Goal: Check status: Check status

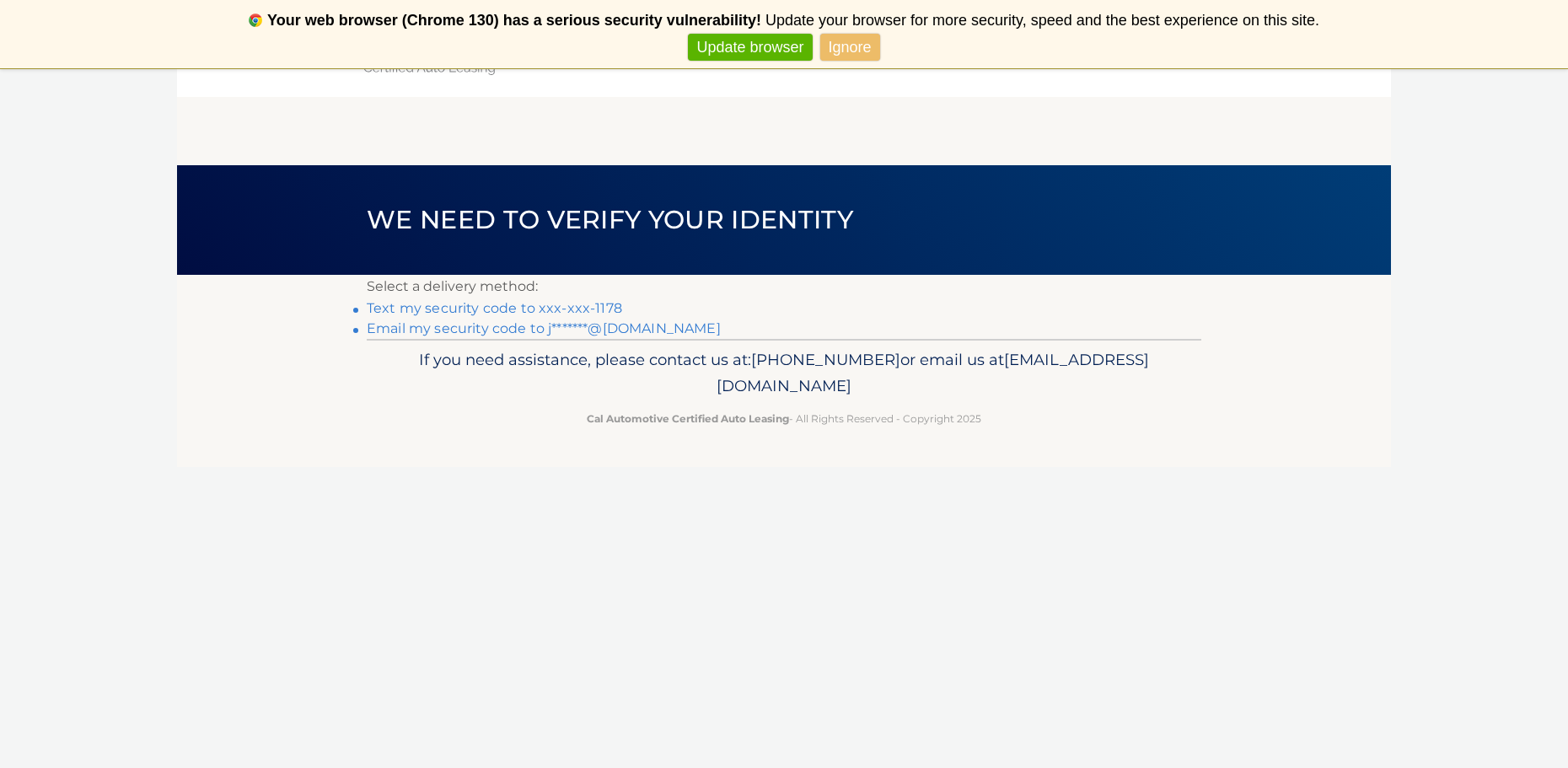
click at [552, 312] on link "Text my security code to xxx-xxx-1178" at bounding box center [494, 308] width 255 height 16
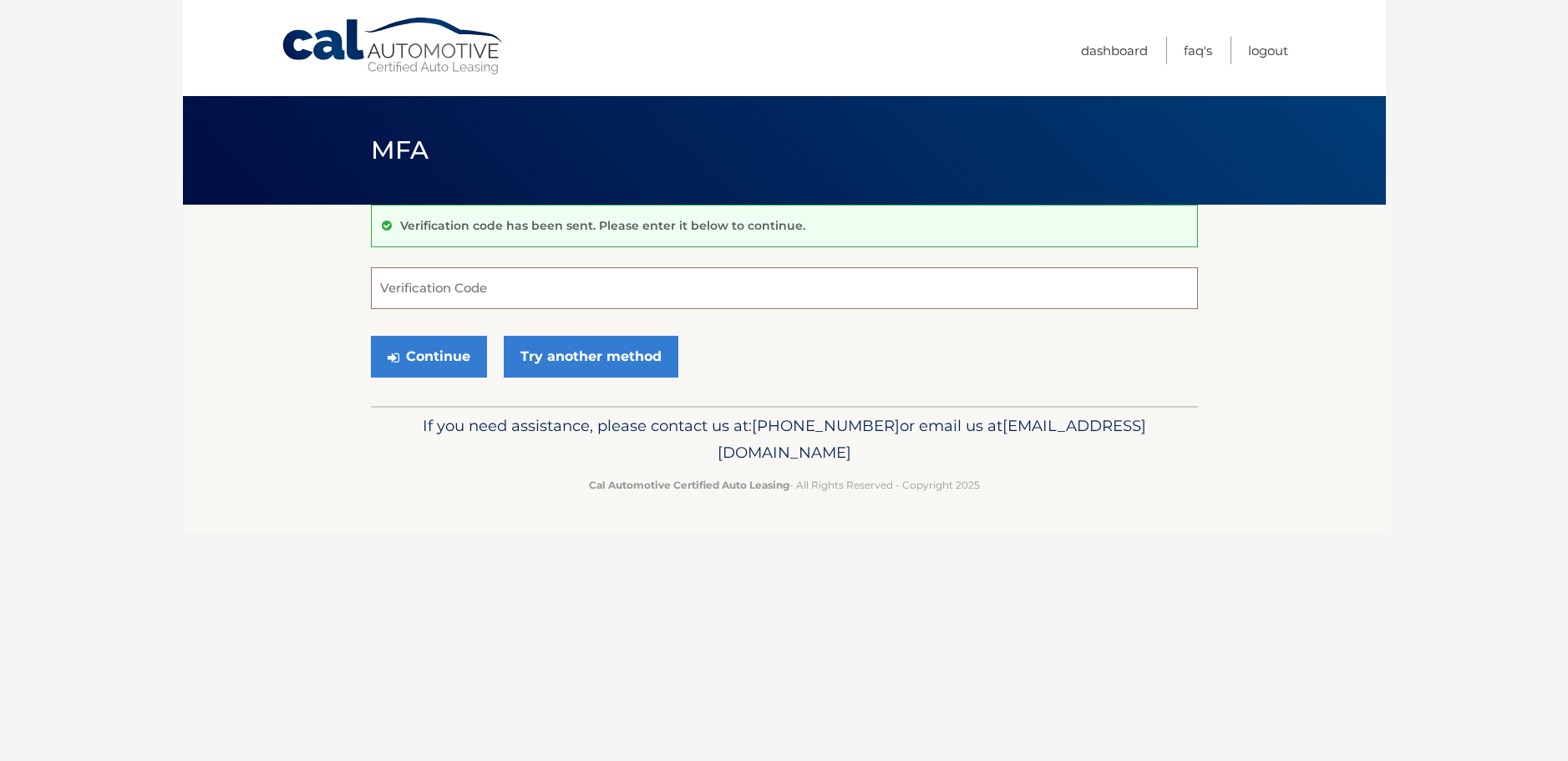
click at [547, 309] on input "Verification Code" at bounding box center [784, 288] width 827 height 42
type input "920597"
click at [472, 363] on button "Continue" at bounding box center [429, 357] width 116 height 42
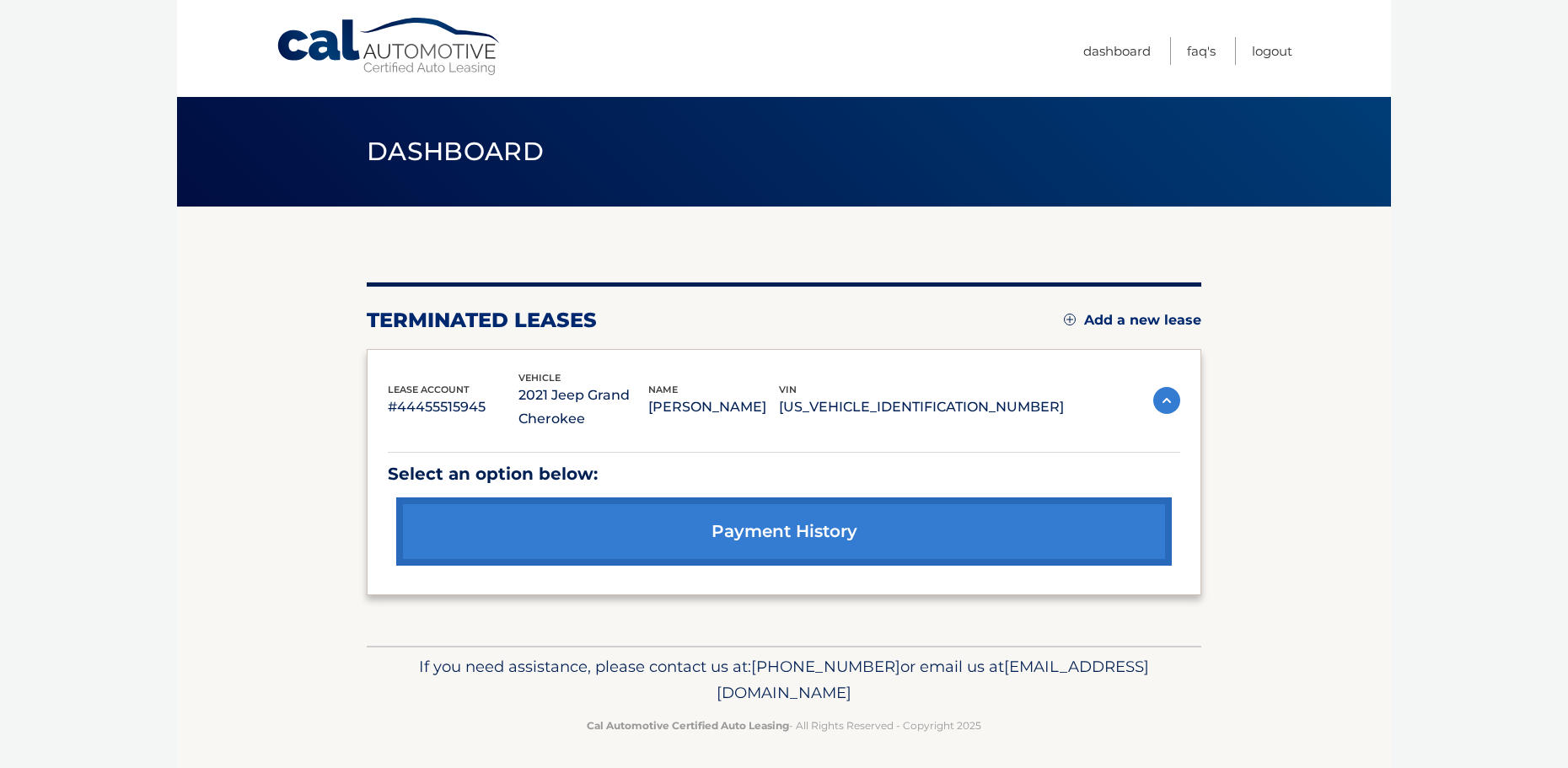
click at [1020, 556] on link "payment history" at bounding box center [784, 532] width 776 height 68
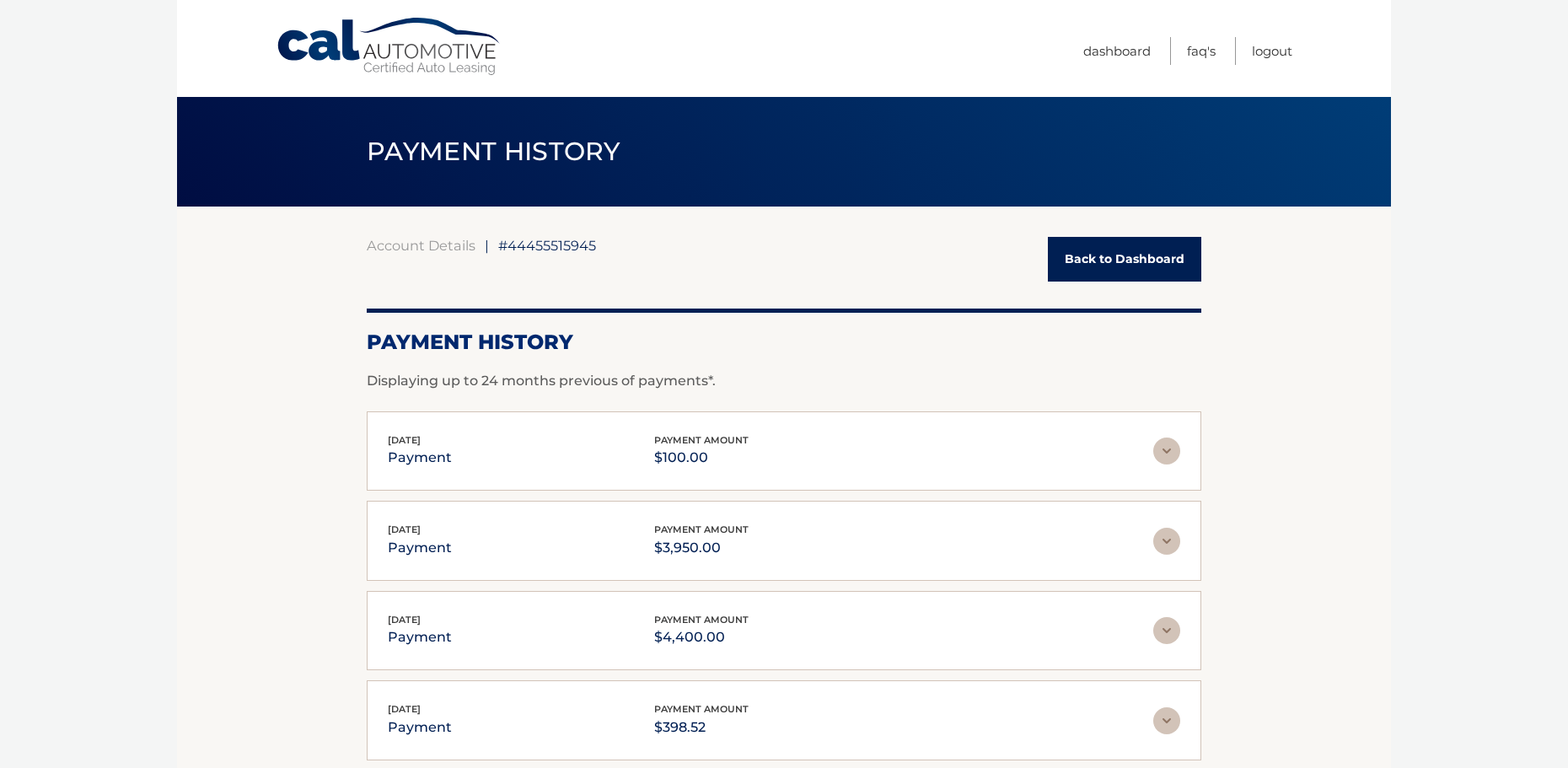
click at [1127, 252] on link "Back to Dashboard" at bounding box center [1124, 259] width 154 height 45
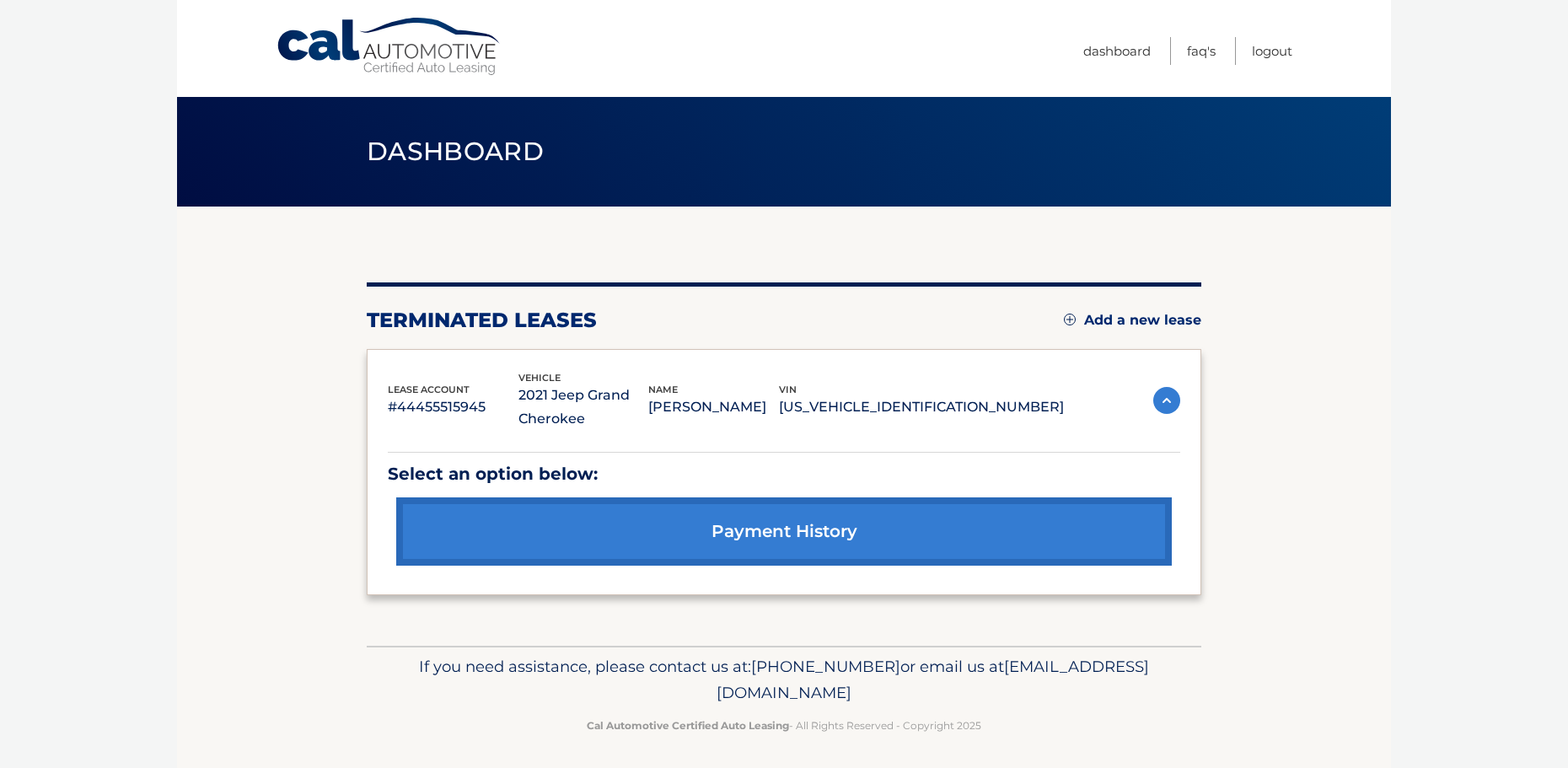
click at [1166, 404] on img at bounding box center [1166, 400] width 27 height 27
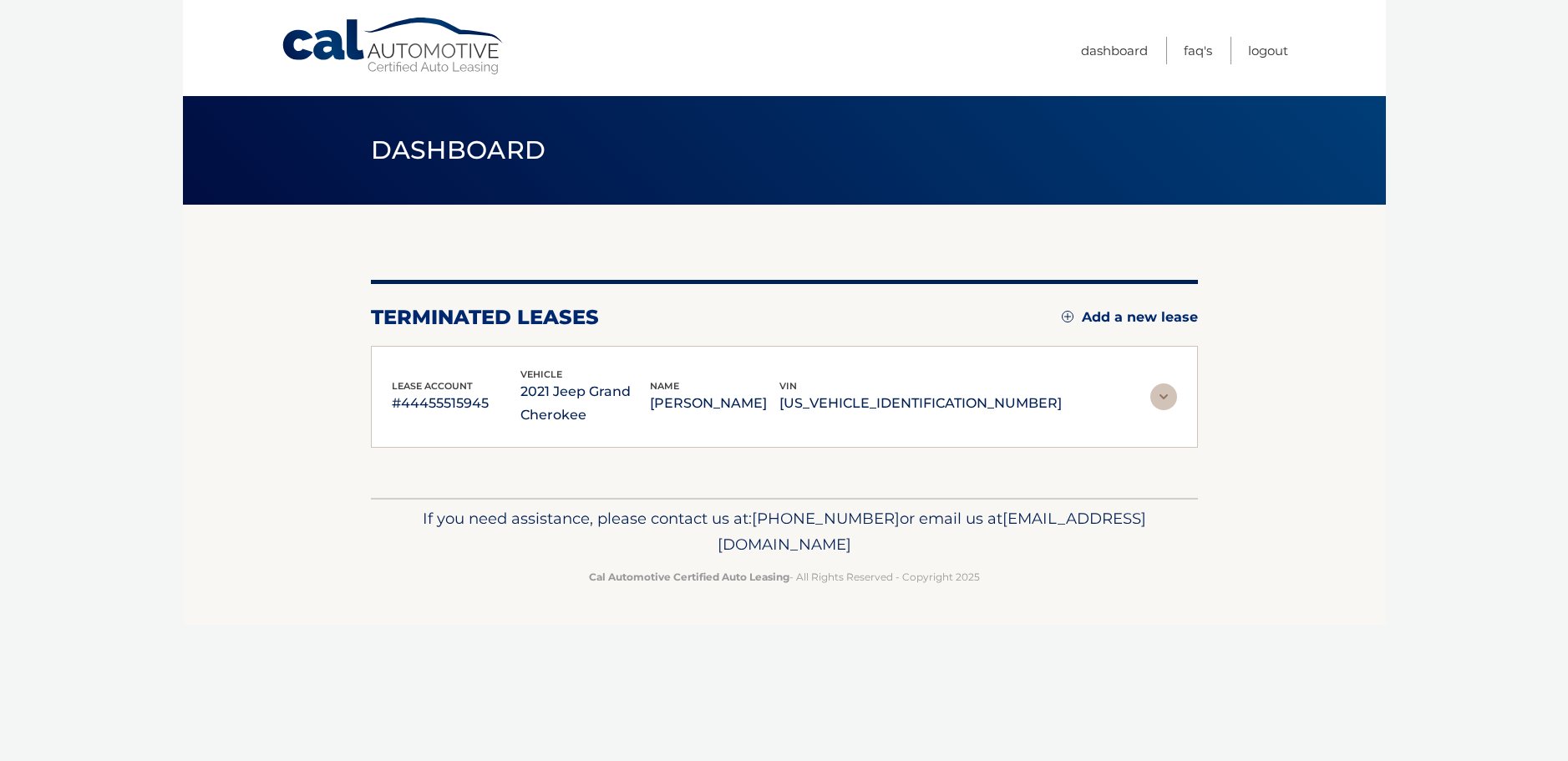
click at [1155, 400] on img at bounding box center [1163, 397] width 27 height 27
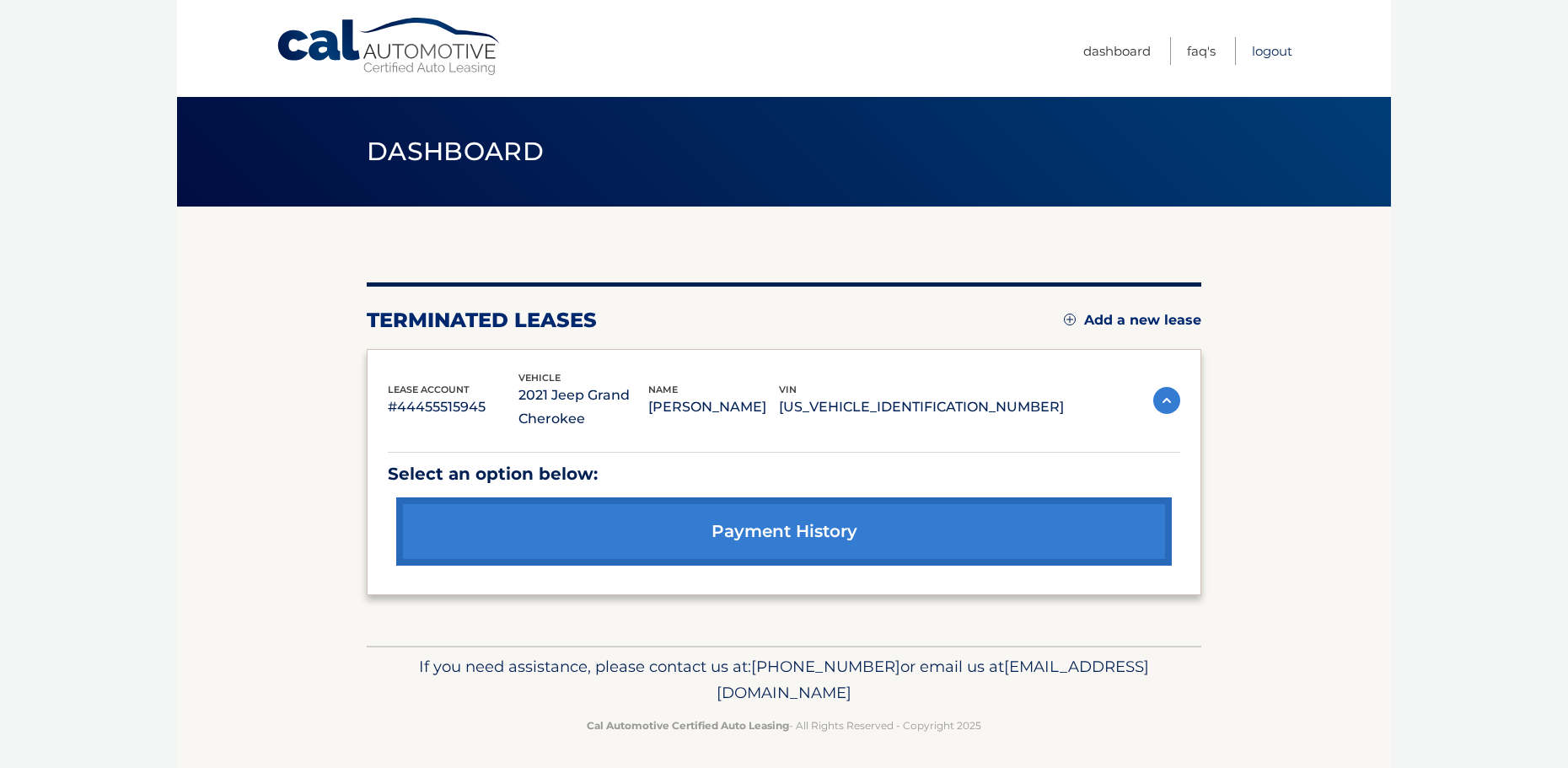
click at [1286, 50] on link "Logout" at bounding box center [1272, 51] width 40 height 28
